Goal: Task Accomplishment & Management: Manage account settings

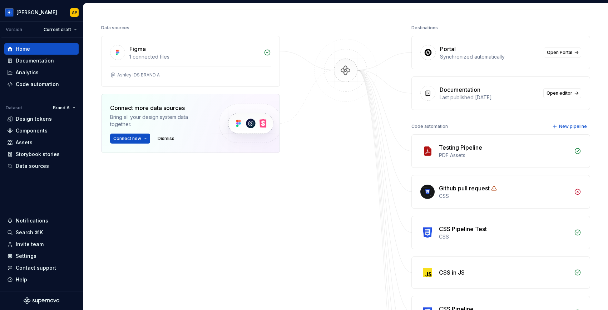
scroll to position [83, 0]
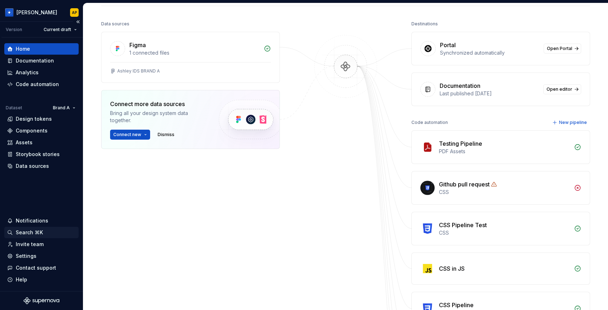
click at [29, 232] on div "Search ⌘K" at bounding box center [29, 232] width 27 height 7
click at [23, 254] on div "Settings" at bounding box center [26, 256] width 21 height 7
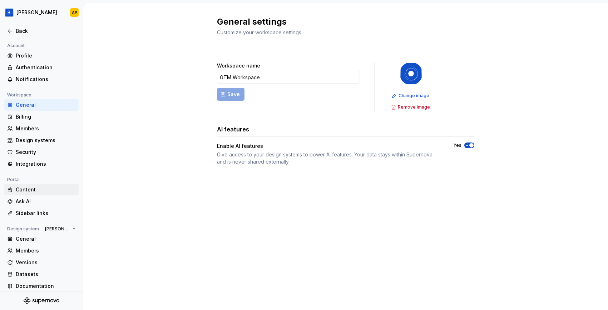
click at [23, 191] on div "Content" at bounding box center [46, 189] width 60 height 7
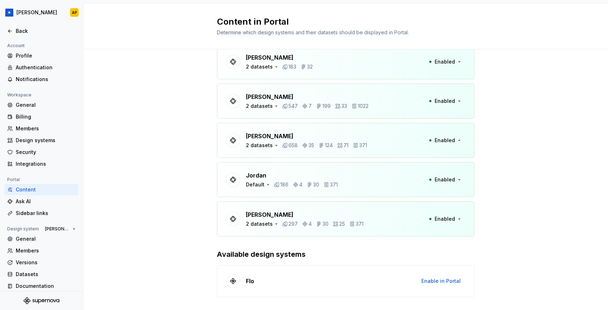
scroll to position [18, 0]
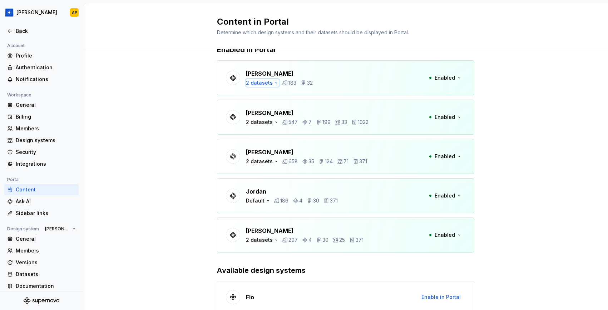
click at [275, 83] on icon "button" at bounding box center [276, 83] width 6 height 6
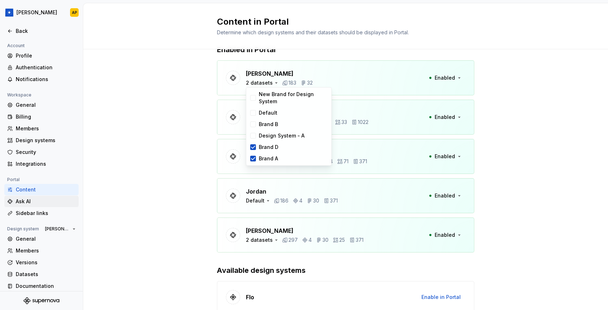
click at [34, 198] on div "Ask AI" at bounding box center [41, 201] width 74 height 11
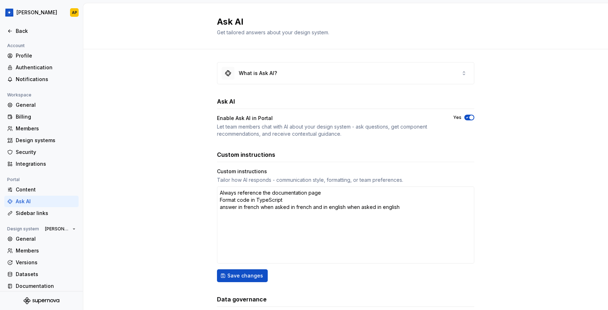
scroll to position [45, 0]
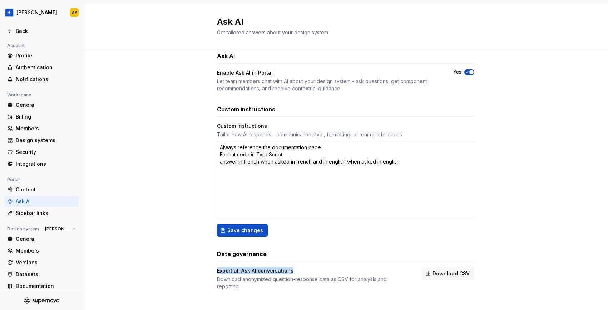
drag, startPoint x: 298, startPoint y: 271, endPoint x: 212, endPoint y: 269, distance: 85.8
click at [212, 269] on div "What is Ask AI? Ask AI Enable Ask AI in Portal Let team members chat with AI ab…" at bounding box center [345, 160] width 524 height 313
copy div "Export all Ask AI conversations"
type textarea "*"
click at [44, 211] on div "Sidebar links" at bounding box center [46, 213] width 60 height 7
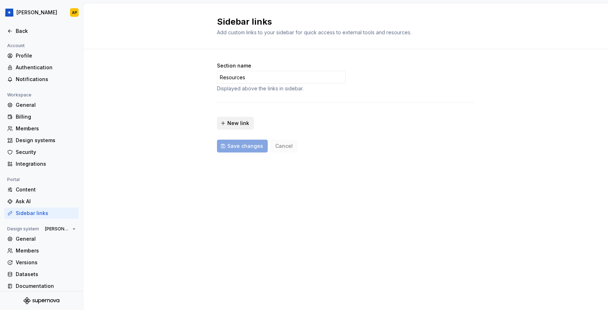
click at [245, 124] on span "New link" at bounding box center [238, 123] width 22 height 7
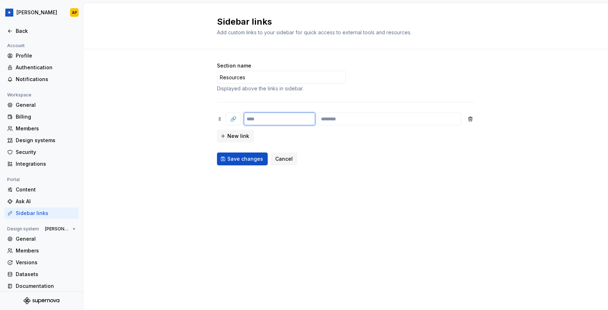
click at [293, 120] on input "text" at bounding box center [279, 119] width 71 height 13
type input "******"
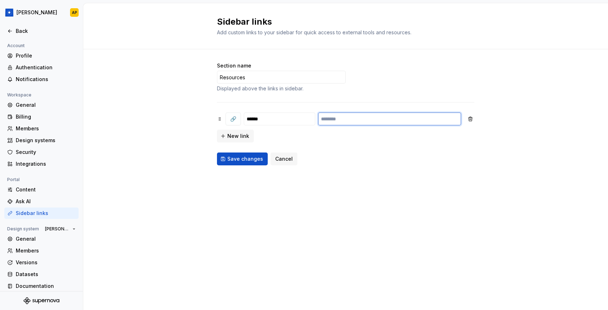
click at [342, 121] on input "text" at bounding box center [389, 119] width 143 height 13
paste input "**********"
type input "**********"
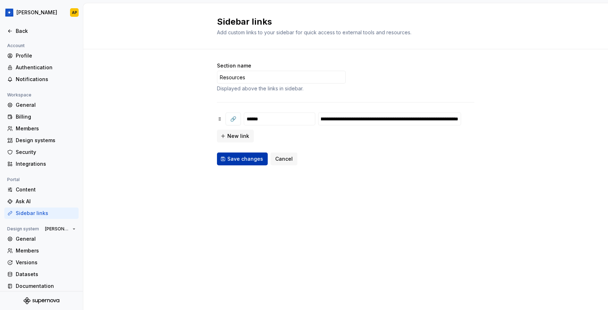
scroll to position [0, 0]
click at [246, 161] on span "Save changes" at bounding box center [245, 158] width 36 height 7
click at [22, 31] on div "Back" at bounding box center [46, 31] width 60 height 7
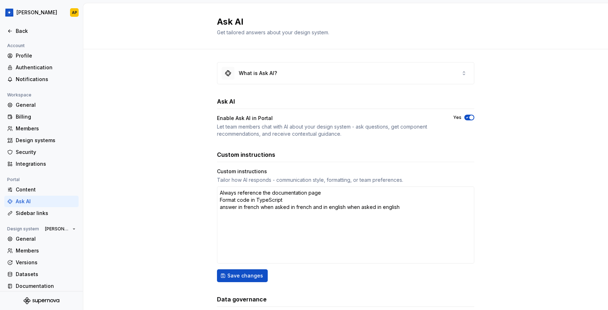
click at [34, 201] on div "Ask AI" at bounding box center [46, 201] width 60 height 7
click at [25, 201] on div "Ask AI" at bounding box center [46, 201] width 60 height 7
type textarea "*"
